Goal: Information Seeking & Learning: Learn about a topic

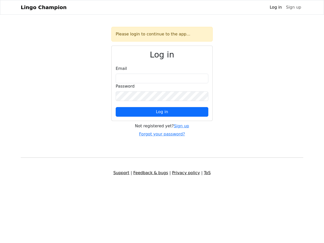
click at [162, 112] on span "Log in" at bounding box center [162, 111] width 12 height 5
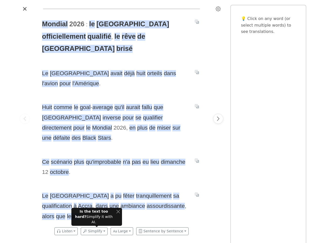
click at [162, 122] on span "Huit comme le goal - average qu'il aurait fallu que Madagascar inverse pour se …" at bounding box center [115, 122] width 147 height 41
click at [218, 9] on icon "Settings" at bounding box center [218, 8] width 5 height 5
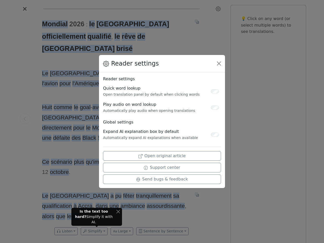
click at [25, 119] on div "Reader settings Reader settings Quick word lookup Open translation panel by def…" at bounding box center [162, 121] width 324 height 243
click at [55, 24] on div "Reader settings Reader settings Quick word lookup Open translation panel by def…" at bounding box center [162, 121] width 324 height 243
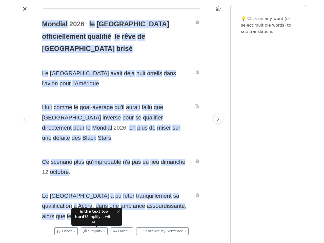
click at [93, 24] on span "le" at bounding box center [92, 24] width 6 height 8
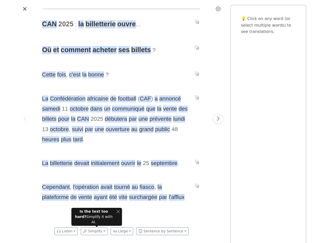
click at [218, 9] on icon "Settings" at bounding box center [218, 8] width 5 height 5
click at [66, 24] on span "2025" at bounding box center [65, 24] width 15 height 8
click at [81, 24] on span "la" at bounding box center [81, 24] width 6 height 8
click at [101, 24] on span "billetterie" at bounding box center [101, 24] width 30 height 8
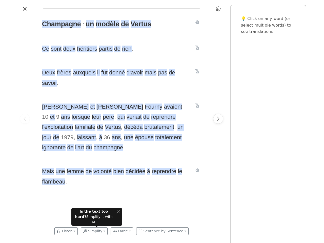
click at [162, 122] on span "Charles et Emmanuel Fourny avaient 10 et 9 ans lorsque leur père , qui venait d…" at bounding box center [115, 127] width 147 height 51
click at [218, 9] on icon "Settings" at bounding box center [218, 8] width 5 height 5
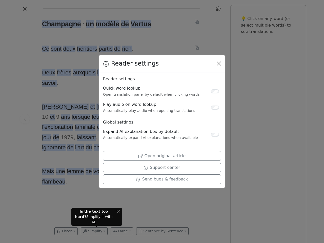
click at [25, 119] on div "Reader settings Reader settings Quick word lookup Open translation panel by def…" at bounding box center [162, 121] width 324 height 243
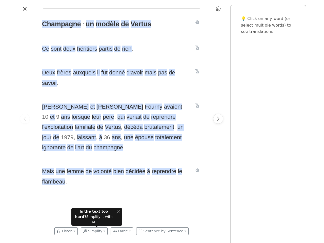
click at [61, 24] on span "Champagne" at bounding box center [61, 24] width 39 height 8
click at [89, 24] on span "un" at bounding box center [90, 24] width 8 height 8
click at [106, 24] on span "modèle" at bounding box center [108, 24] width 24 height 8
click at [124, 24] on span "de" at bounding box center [125, 24] width 8 height 8
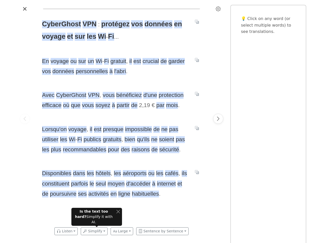
click at [162, 122] on div "CyberGhost VPN : protégez vos données en voyage et sur les Wi - Fi . . . En voy…" at bounding box center [121, 119] width 169 height 212
click at [218, 9] on icon "Settings" at bounding box center [218, 8] width 5 height 5
click at [88, 24] on span "VPN" at bounding box center [90, 24] width 14 height 8
